Goal: Transaction & Acquisition: Book appointment/travel/reservation

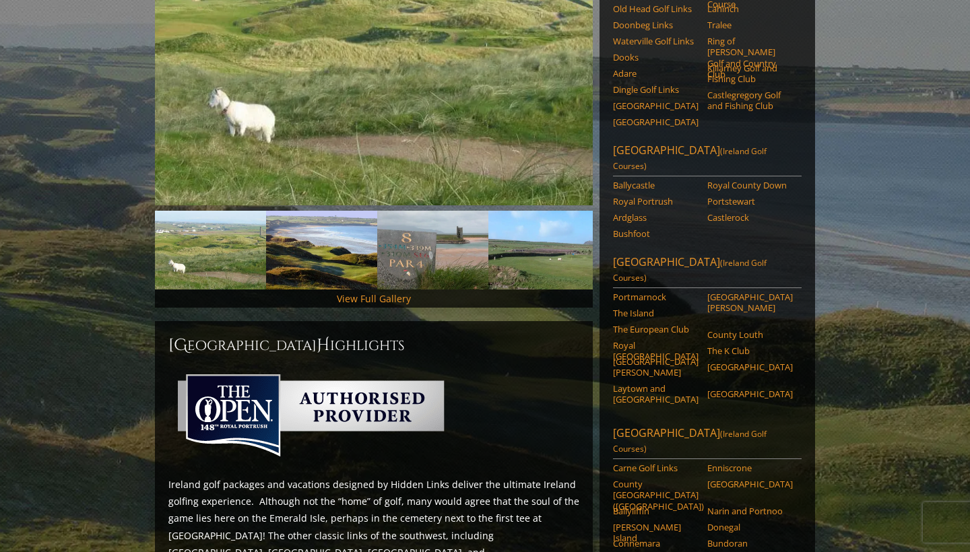
scroll to position [280, 0]
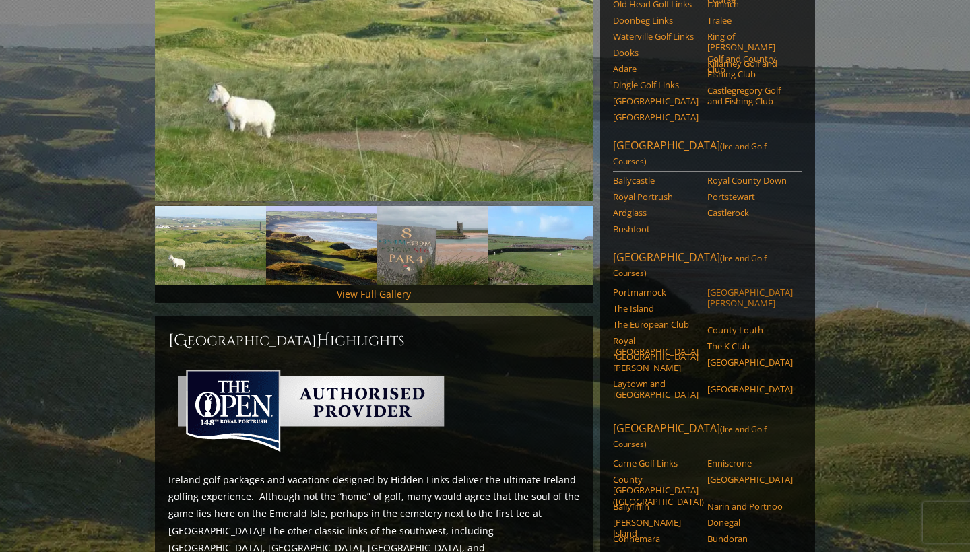
click at [732, 287] on link "[GEOGRAPHIC_DATA][PERSON_NAME]" at bounding box center [750, 298] width 86 height 22
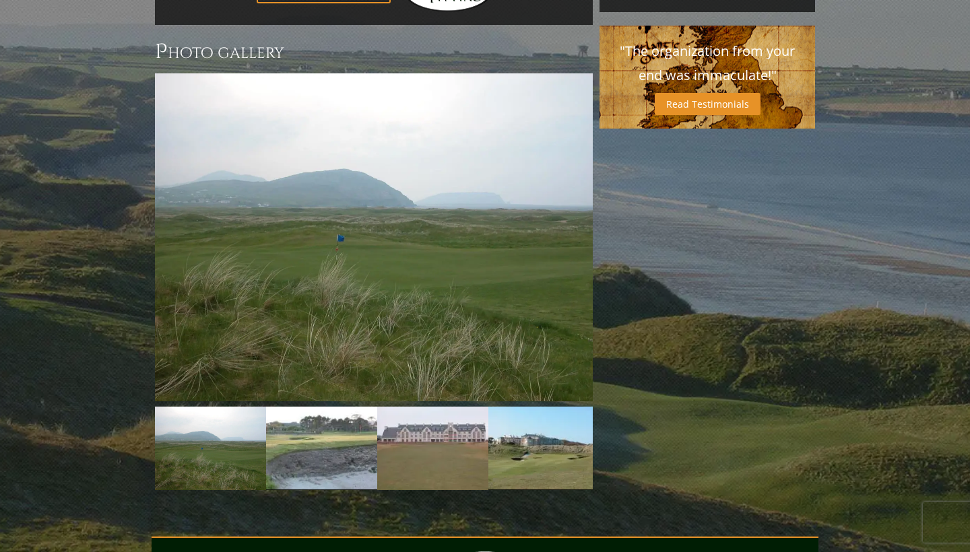
scroll to position [931, 0]
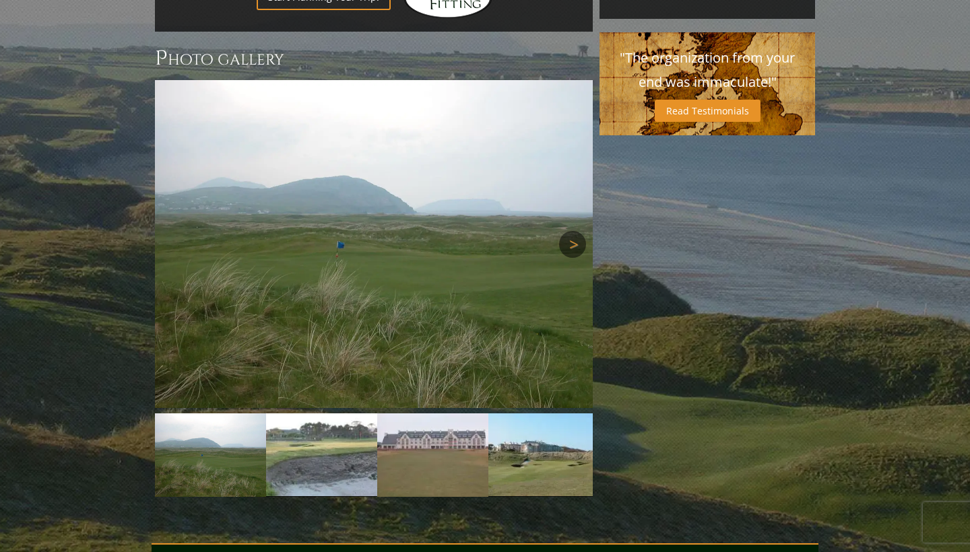
click at [571, 231] on link "Next" at bounding box center [572, 244] width 27 height 27
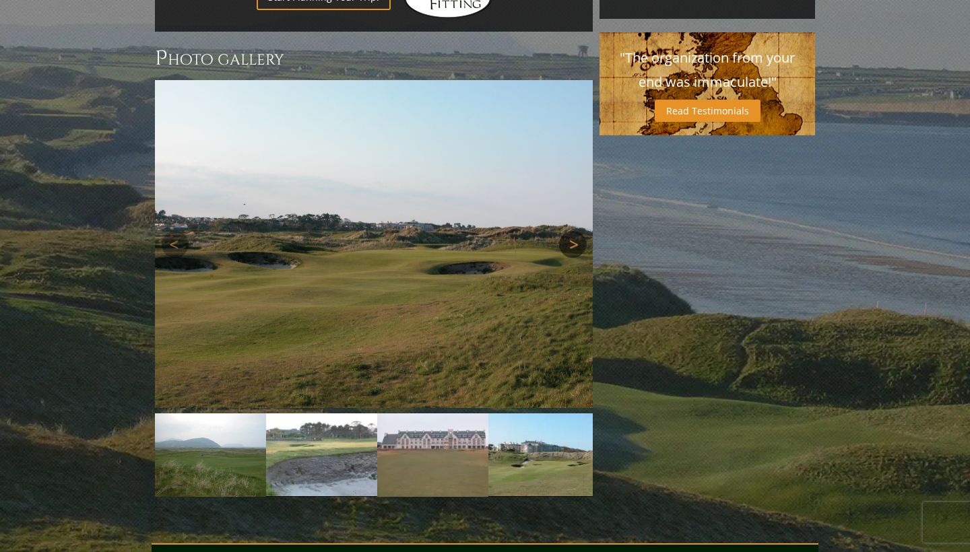
click at [571, 231] on link "Next" at bounding box center [572, 244] width 27 height 27
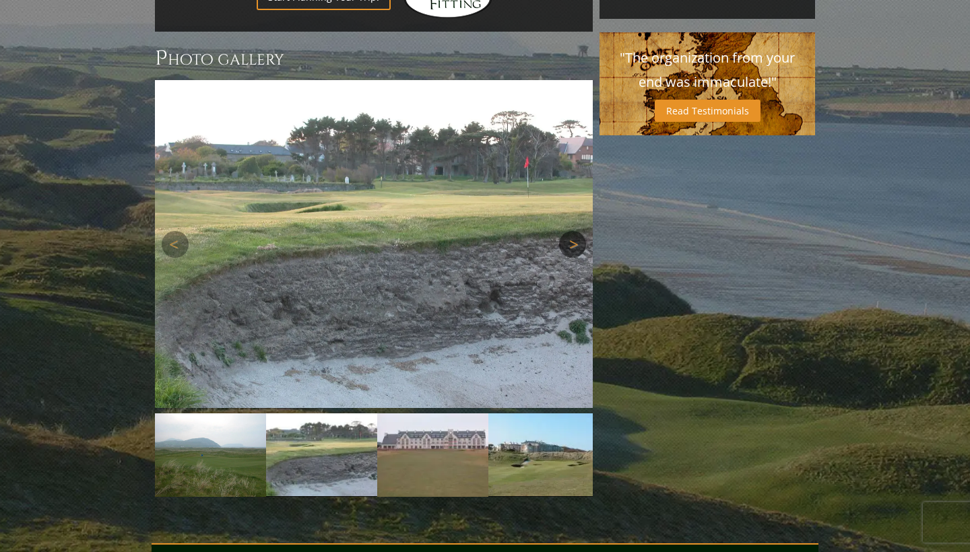
click at [571, 231] on link "Next" at bounding box center [572, 244] width 27 height 27
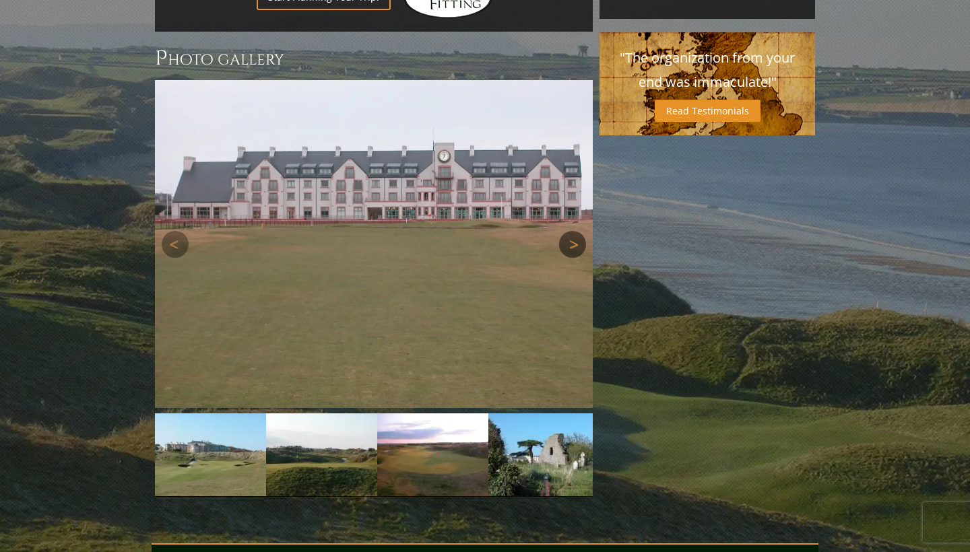
click at [571, 231] on link "Next" at bounding box center [572, 244] width 27 height 27
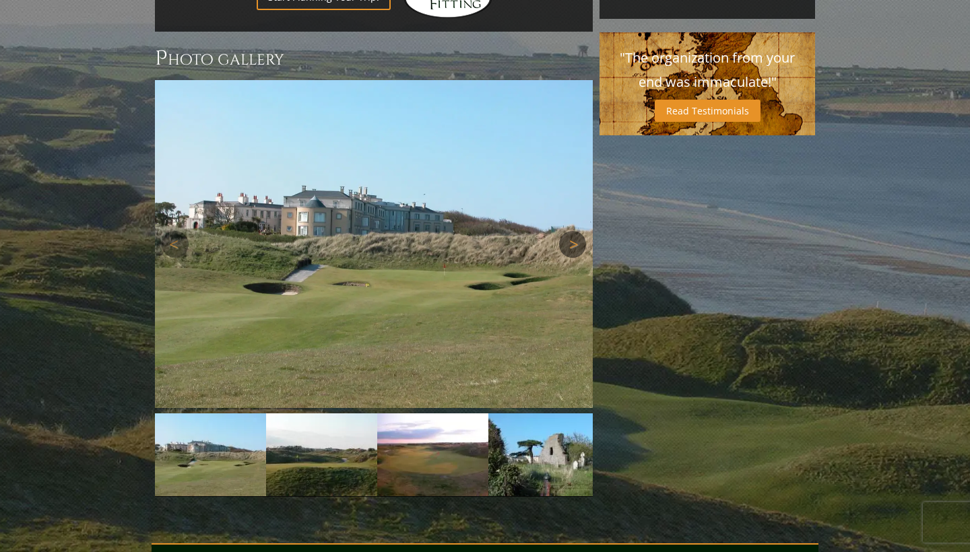
click at [571, 231] on link "Next" at bounding box center [572, 244] width 27 height 27
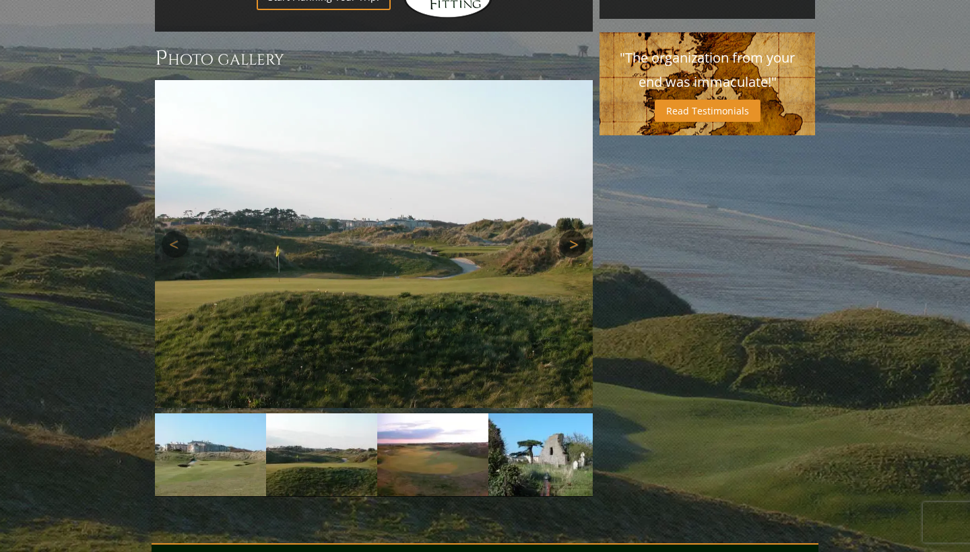
click at [571, 231] on link "Next" at bounding box center [572, 244] width 27 height 27
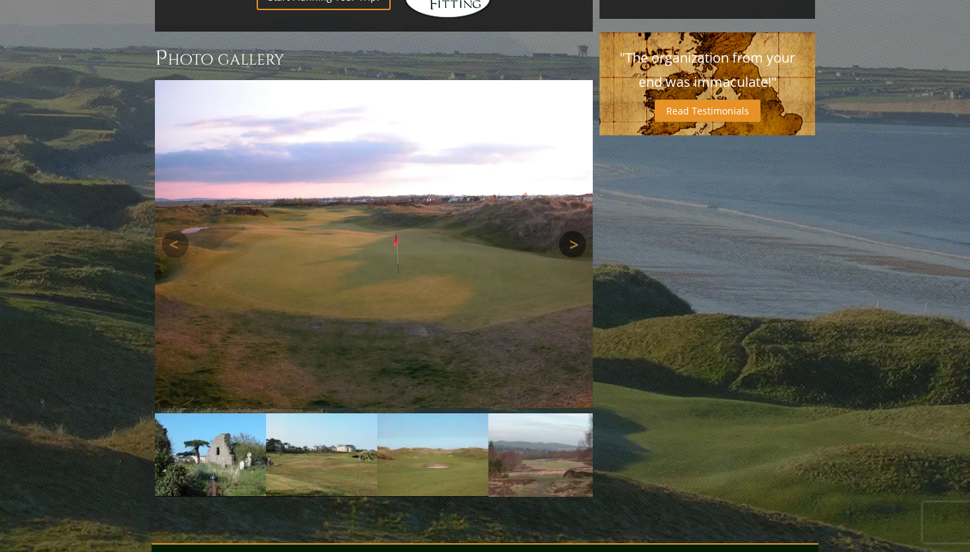
click at [571, 231] on link "Next" at bounding box center [572, 244] width 27 height 27
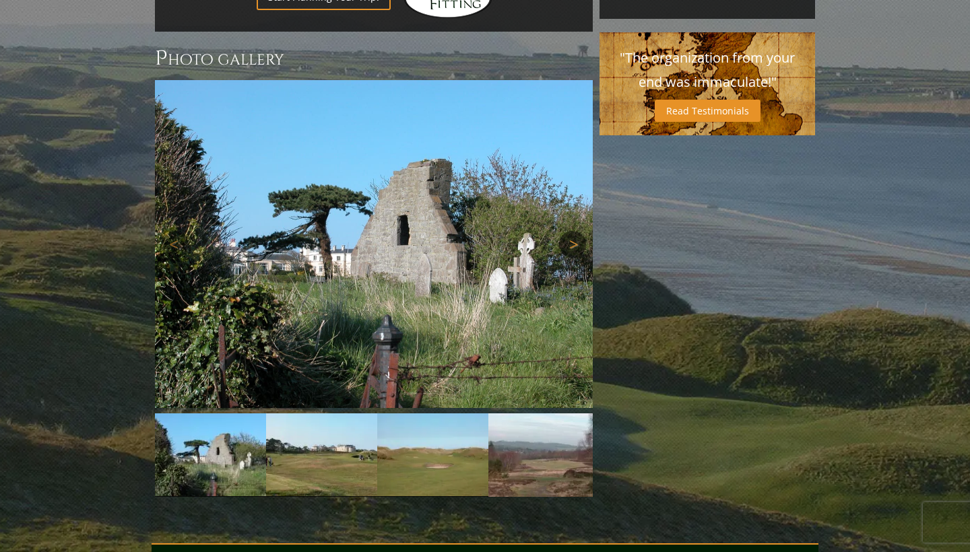
click at [571, 231] on link "Next" at bounding box center [572, 244] width 27 height 27
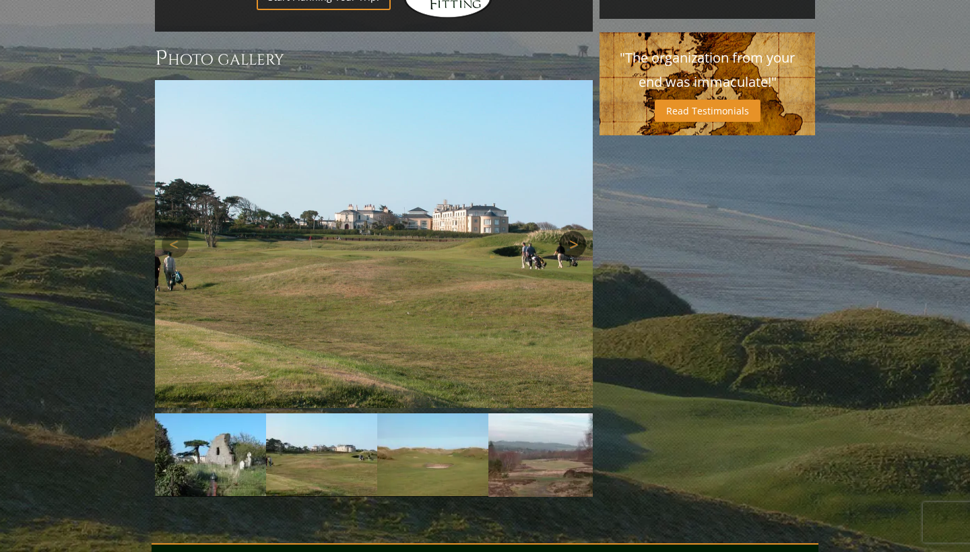
click at [571, 231] on link "Next" at bounding box center [572, 244] width 27 height 27
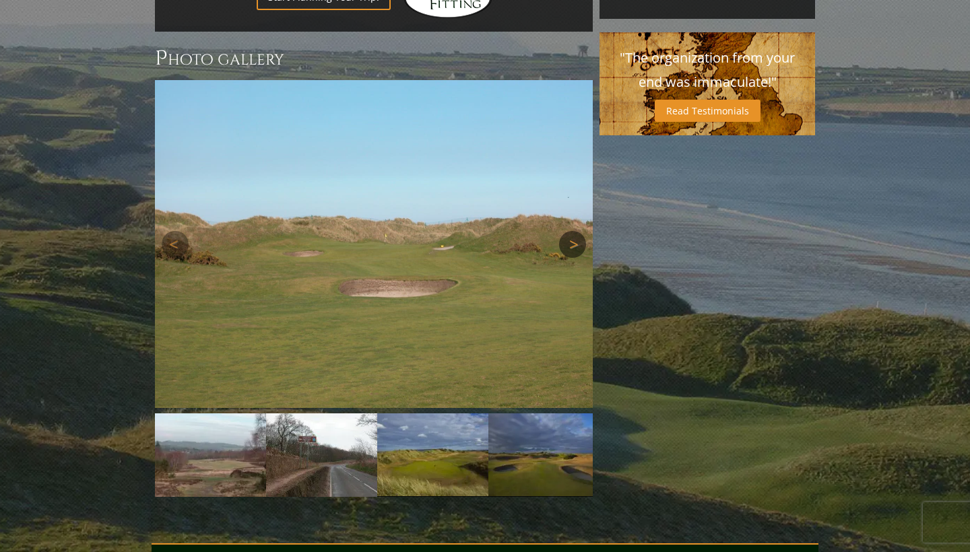
click at [571, 231] on link "Next" at bounding box center [572, 244] width 27 height 27
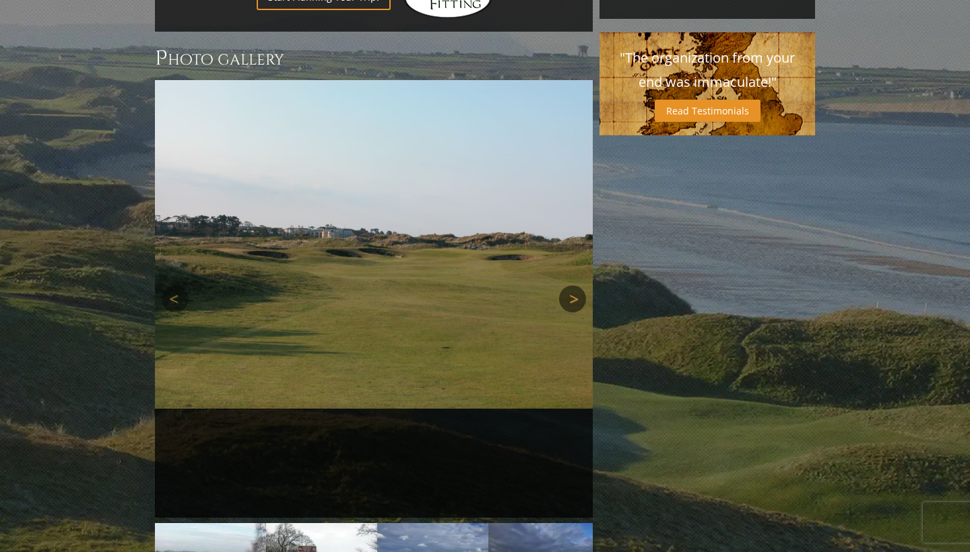
click at [571, 80] on img at bounding box center [374, 80] width 438 height 0
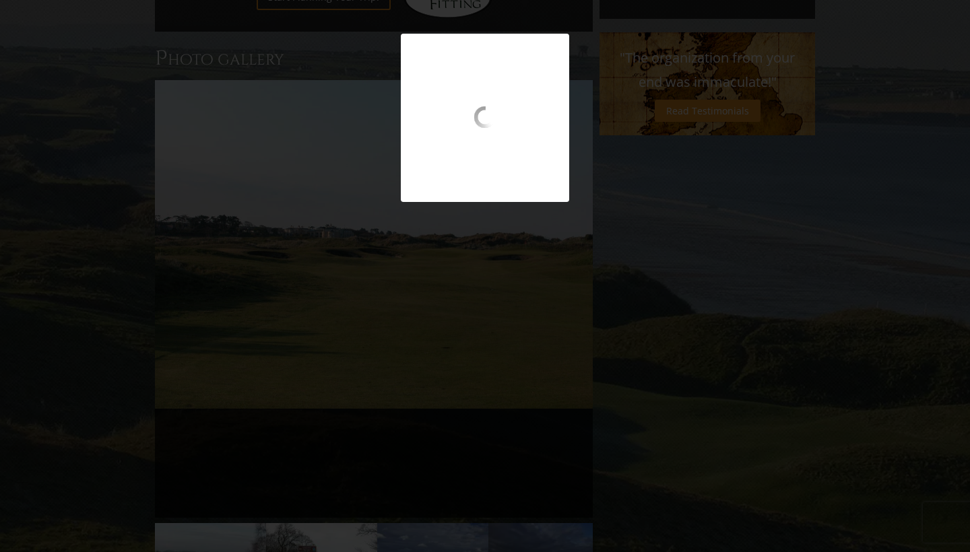
click at [282, 125] on div at bounding box center [485, 118] width 970 height 168
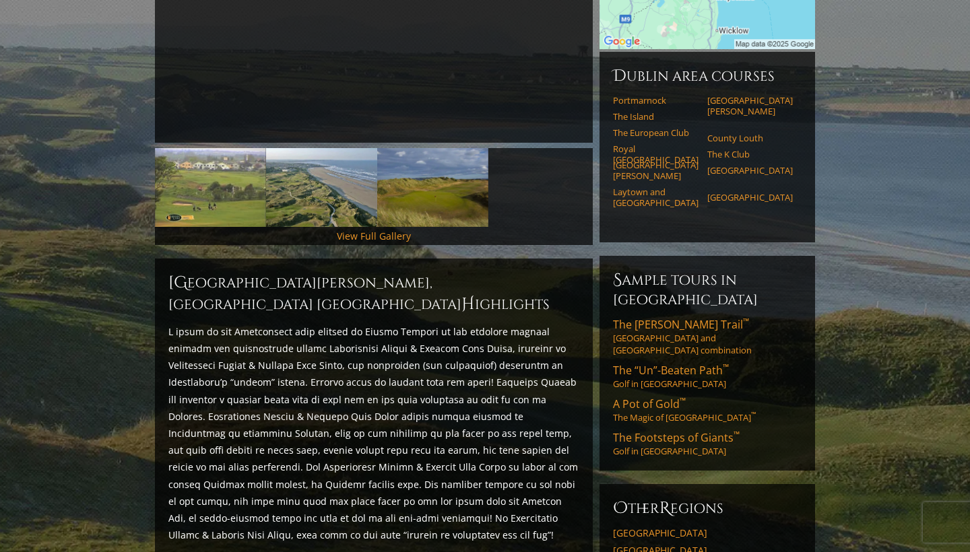
scroll to position [358, 0]
